Goal: Information Seeking & Learning: Find specific fact

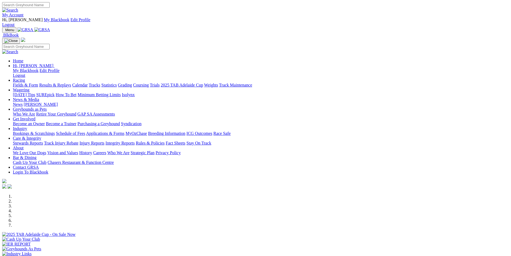
click at [117, 83] on link "Statistics" at bounding box center [109, 85] width 16 height 5
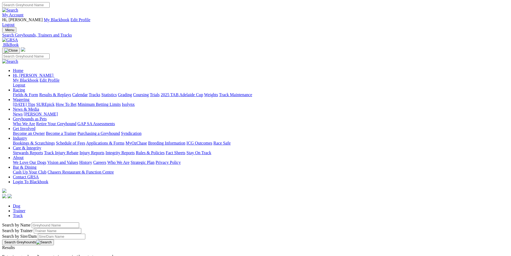
click at [79, 222] on input "Search by Greyhound name" at bounding box center [55, 225] width 47 height 6
type input "[PERSON_NAME]"
click at [54, 239] on button "Search Greyhounds" at bounding box center [28, 242] width 52 height 6
click at [36, 250] on link "Victa Nandy" at bounding box center [19, 252] width 34 height 5
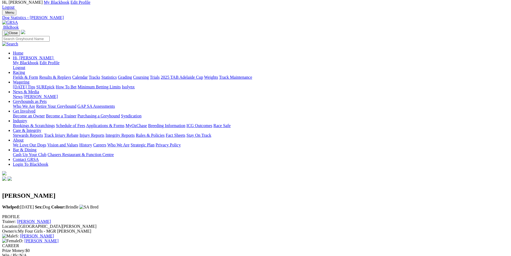
scroll to position [18, 0]
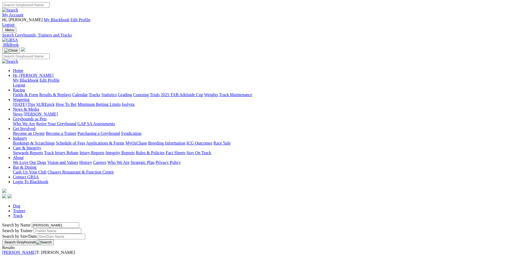
drag, startPoint x: 114, startPoint y: 91, endPoint x: 84, endPoint y: 89, distance: 29.5
click at [84, 222] on div "Search by Name [PERSON_NAME] Search by Trainer Search by Sire/Dam Search Greyho…" at bounding box center [255, 233] width 507 height 23
type input "mountain hawk"
click at [54, 239] on button "Search Greyhounds" at bounding box center [28, 242] width 52 height 6
click at [30, 250] on link "Mountain Hawk" at bounding box center [16, 252] width 28 height 5
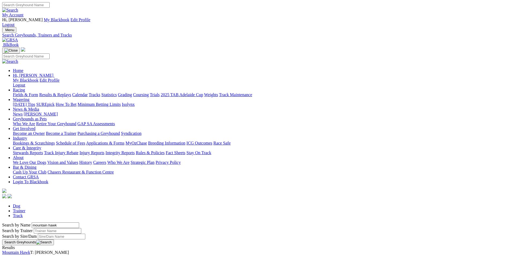
drag, startPoint x: 115, startPoint y: 91, endPoint x: 75, endPoint y: 87, distance: 39.4
type input "[PERSON_NAME]"
click at [54, 239] on button "Search Greyhounds" at bounding box center [28, 242] width 52 height 6
click at [36, 250] on link "Victa Eric" at bounding box center [19, 252] width 34 height 5
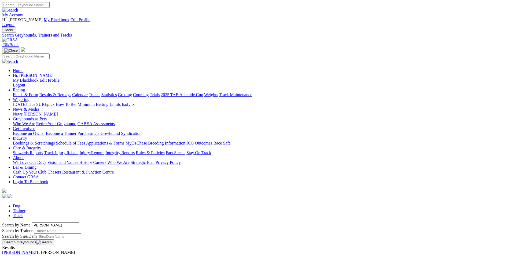
drag, startPoint x: 109, startPoint y: 90, endPoint x: 67, endPoint y: 86, distance: 42.3
type input "cool blue you"
click at [54, 239] on button "Search Greyhounds" at bounding box center [28, 242] width 52 height 6
click at [28, 250] on link "Cool Blue You" at bounding box center [14, 252] width 25 height 5
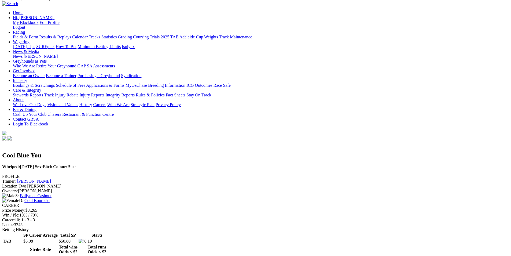
scroll to position [58, 0]
